Goal: Task Accomplishment & Management: Manage account settings

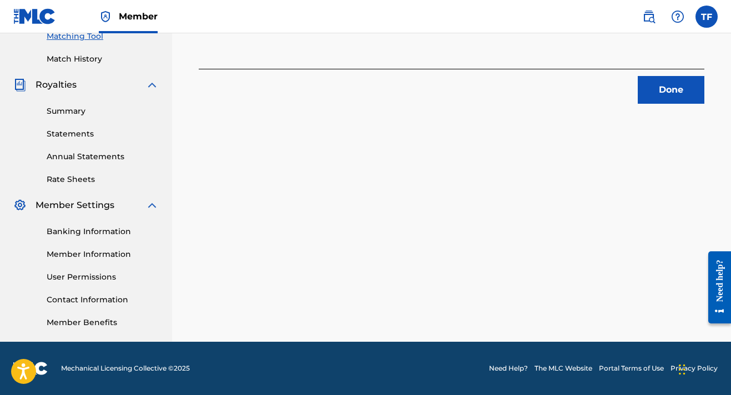
scroll to position [293, 0]
click at [682, 85] on button "Done" at bounding box center [671, 90] width 67 height 28
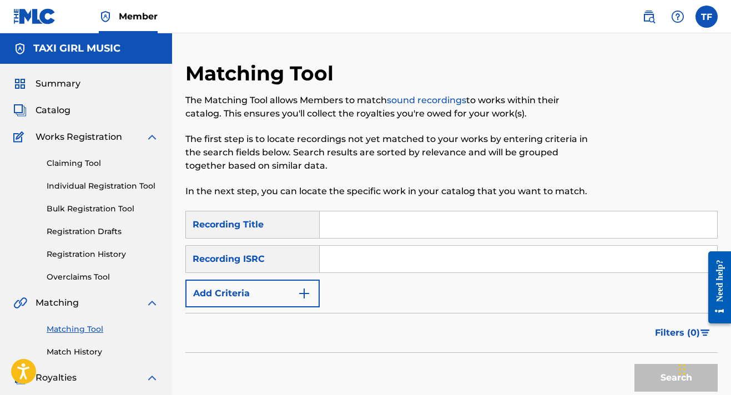
scroll to position [0, 0]
click at [71, 81] on span "Summary" at bounding box center [58, 83] width 45 height 13
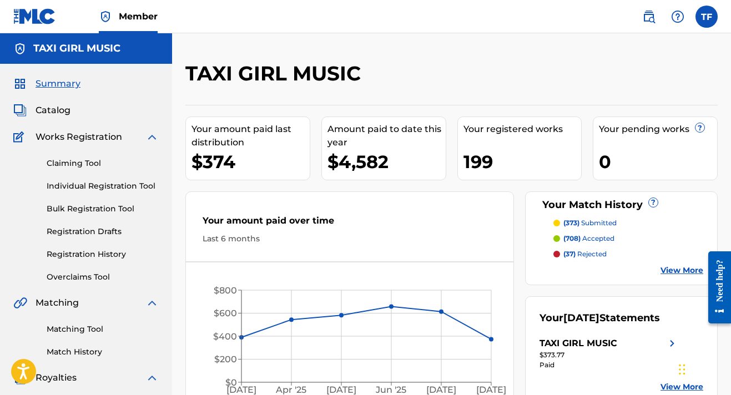
click at [590, 249] on p "(37) rejected" at bounding box center [584, 254] width 43 height 10
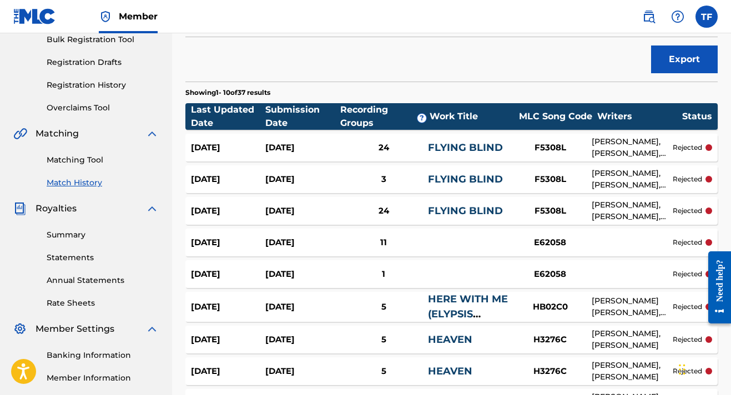
scroll to position [170, 0]
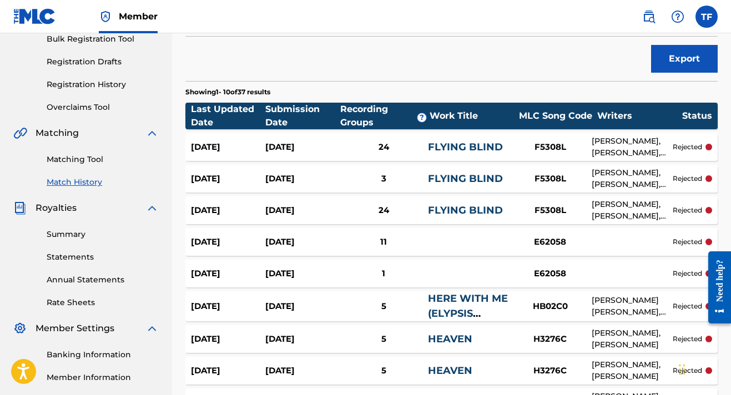
click at [458, 215] on link "FLYING BLIND" at bounding box center [465, 210] width 75 height 12
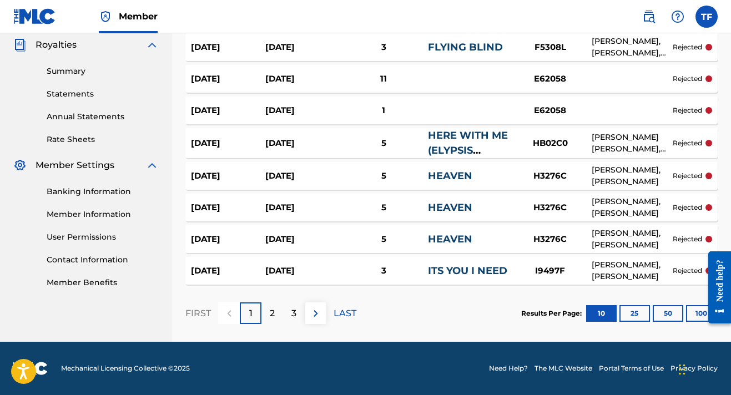
scroll to position [333, 0]
click at [463, 128] on div "HERE WITH ME (ELYPSIS REMIX)" at bounding box center [468, 143] width 80 height 30
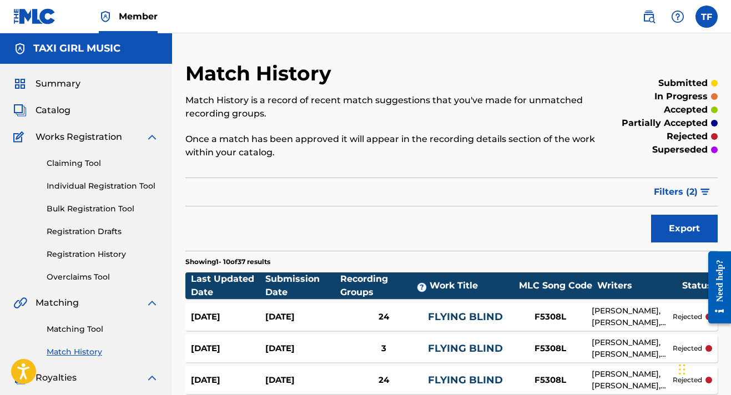
click at [62, 306] on span "Matching" at bounding box center [57, 302] width 43 height 13
click at [66, 323] on div "Matching Tool Match History" at bounding box center [85, 334] width 145 height 48
click at [66, 326] on link "Matching Tool" at bounding box center [103, 329] width 112 height 12
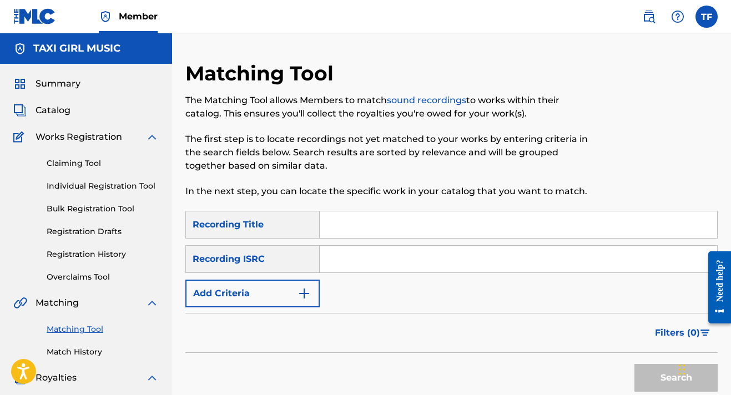
click at [331, 228] on input "Search Form" at bounding box center [518, 224] width 397 height 27
type input "g"
type input "f"
click at [95, 88] on div "Summary" at bounding box center [85, 83] width 145 height 13
click at [65, 84] on span "Summary" at bounding box center [58, 83] width 45 height 13
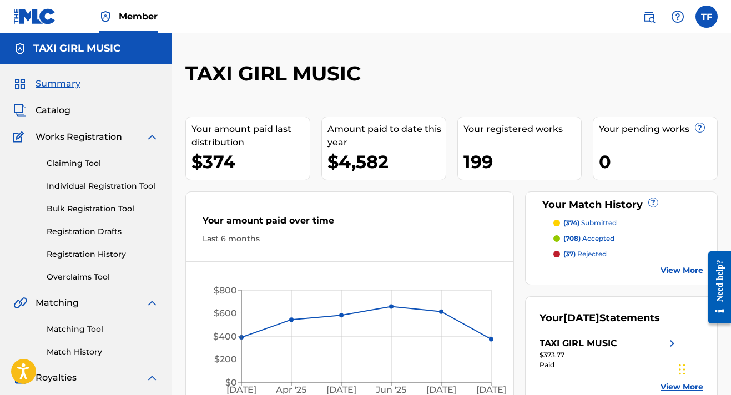
click at [565, 254] on span "(37)" at bounding box center [569, 254] width 12 height 8
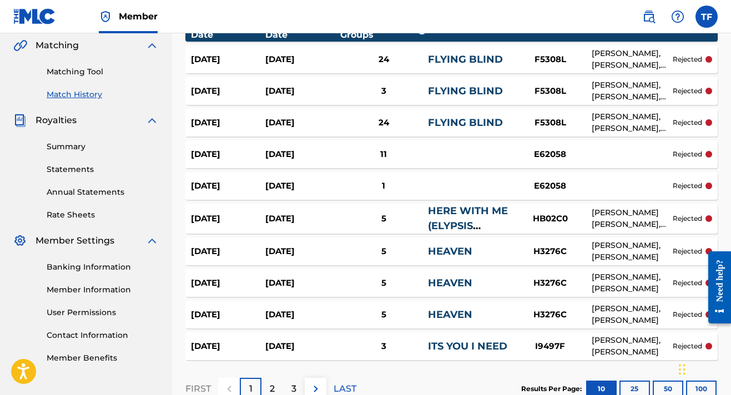
scroll to position [258, 0]
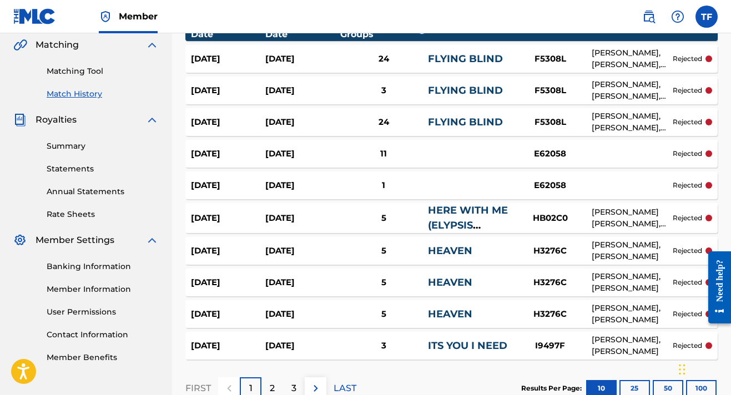
click at [448, 223] on link "HERE WITH ME (ELYPSIS REMIX)" at bounding box center [468, 225] width 80 height 42
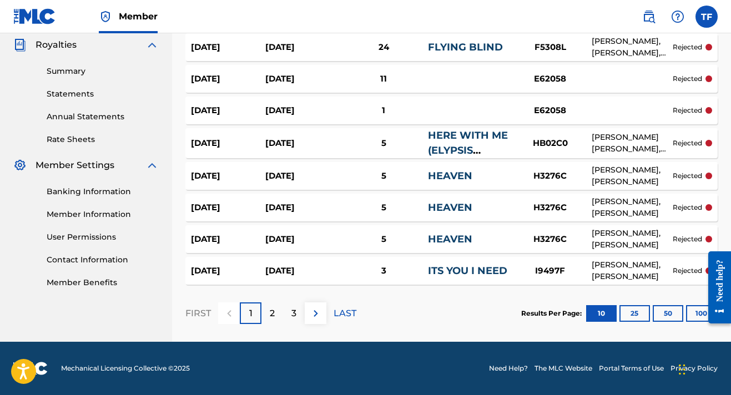
scroll to position [333, 0]
click at [272, 318] on p "2" at bounding box center [272, 313] width 5 height 13
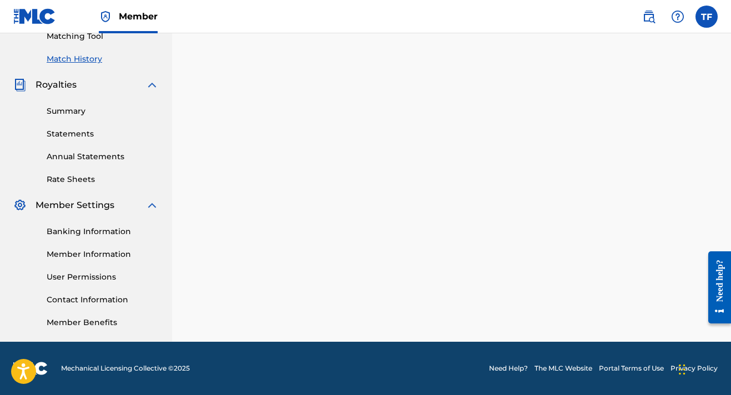
scroll to position [293, 0]
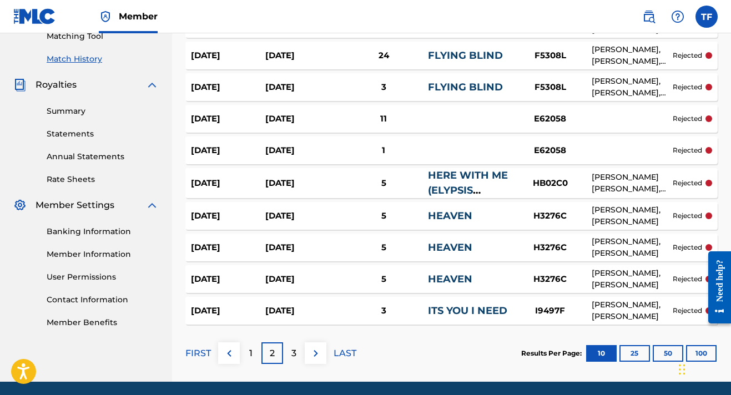
click at [292, 357] on p "3" at bounding box center [293, 353] width 5 height 13
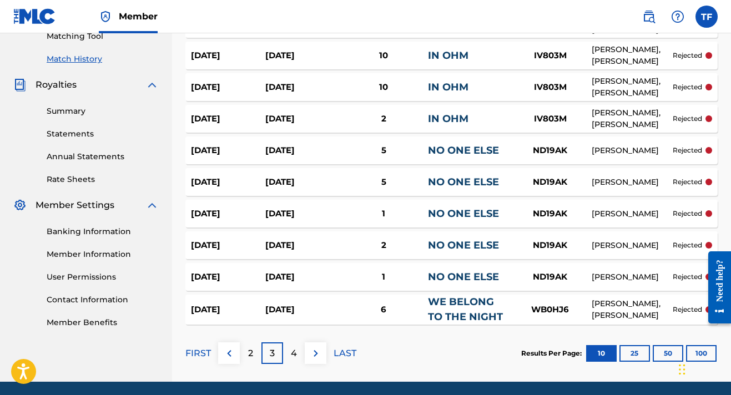
click at [449, 149] on link "NO ONE ELSE" at bounding box center [463, 150] width 71 height 12
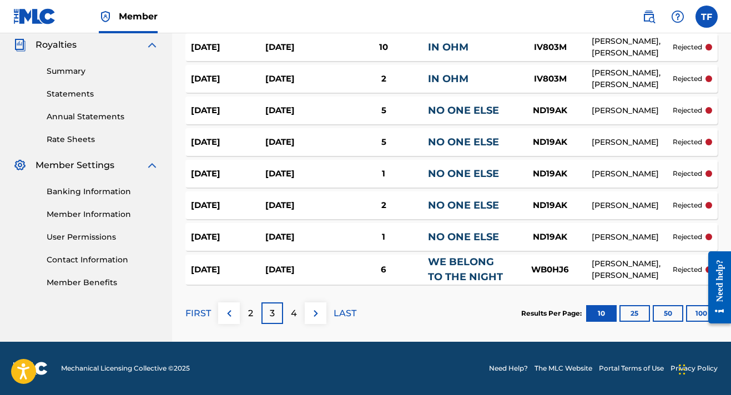
scroll to position [333, 0]
click at [297, 311] on div "4" at bounding box center [294, 313] width 22 height 22
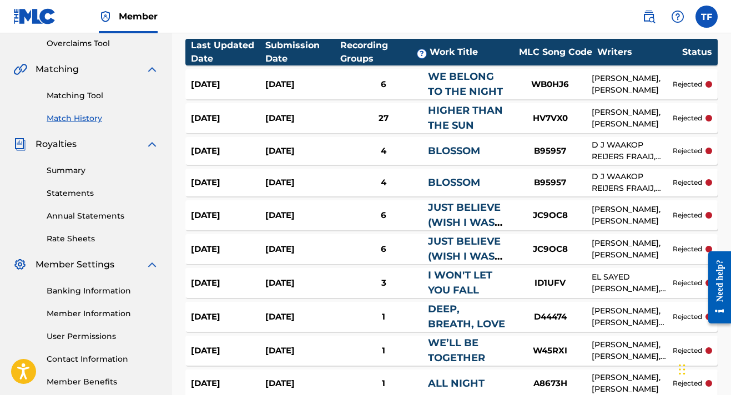
scroll to position [212, 0]
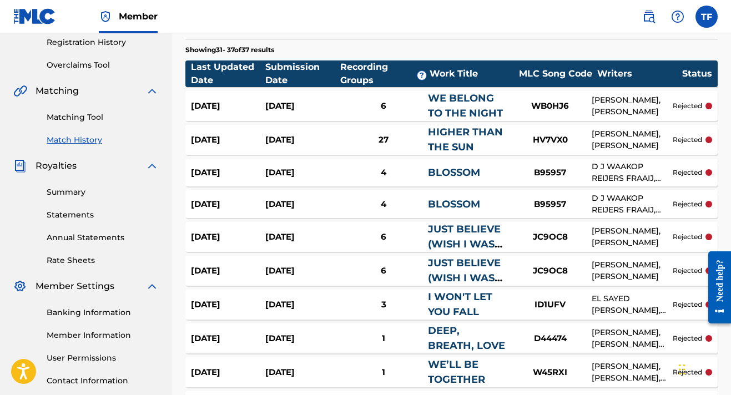
click at [387, 139] on div "27" at bounding box center [383, 140] width 89 height 13
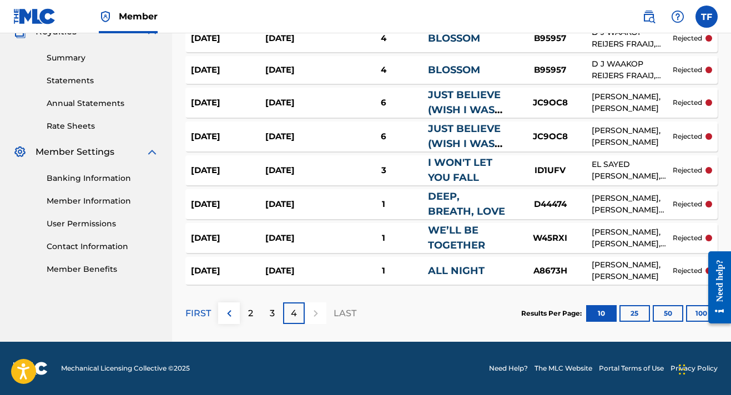
scroll to position [345, 0]
